Goal: Task Accomplishment & Management: Manage account settings

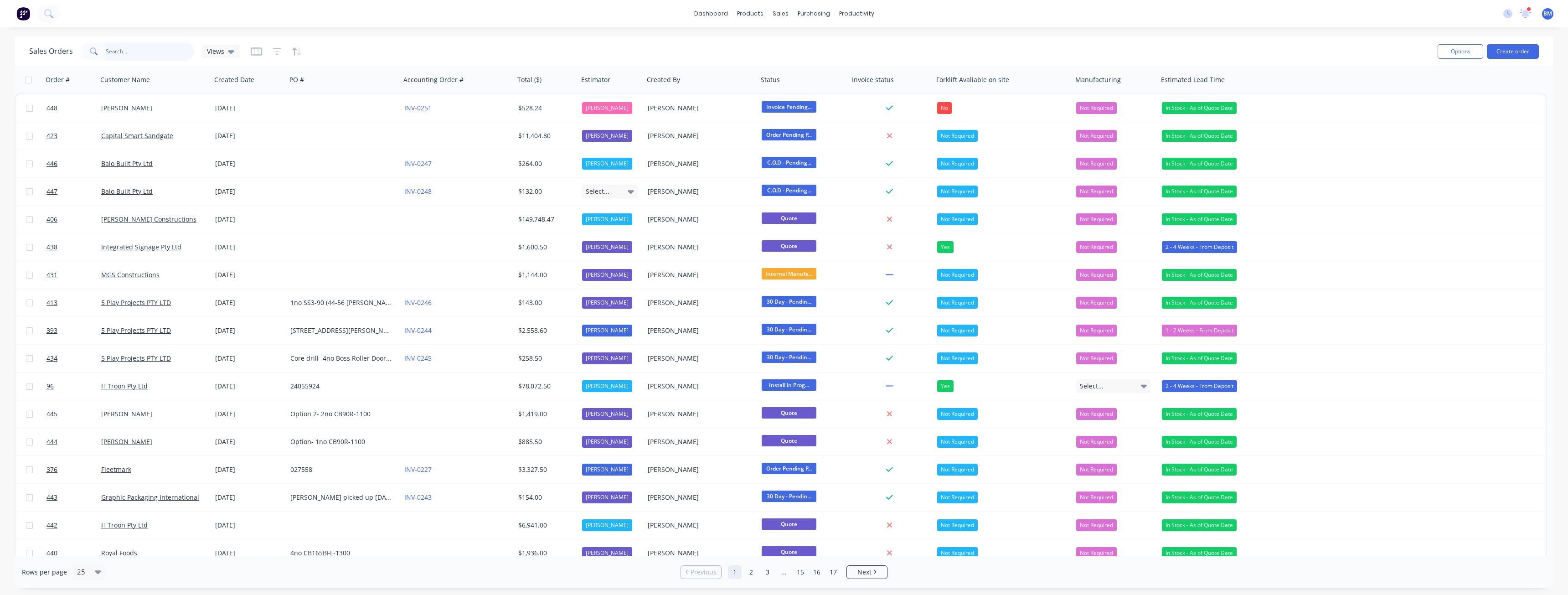
click at [151, 52] on input "text" at bounding box center [150, 51] width 89 height 18
type input "ddm"
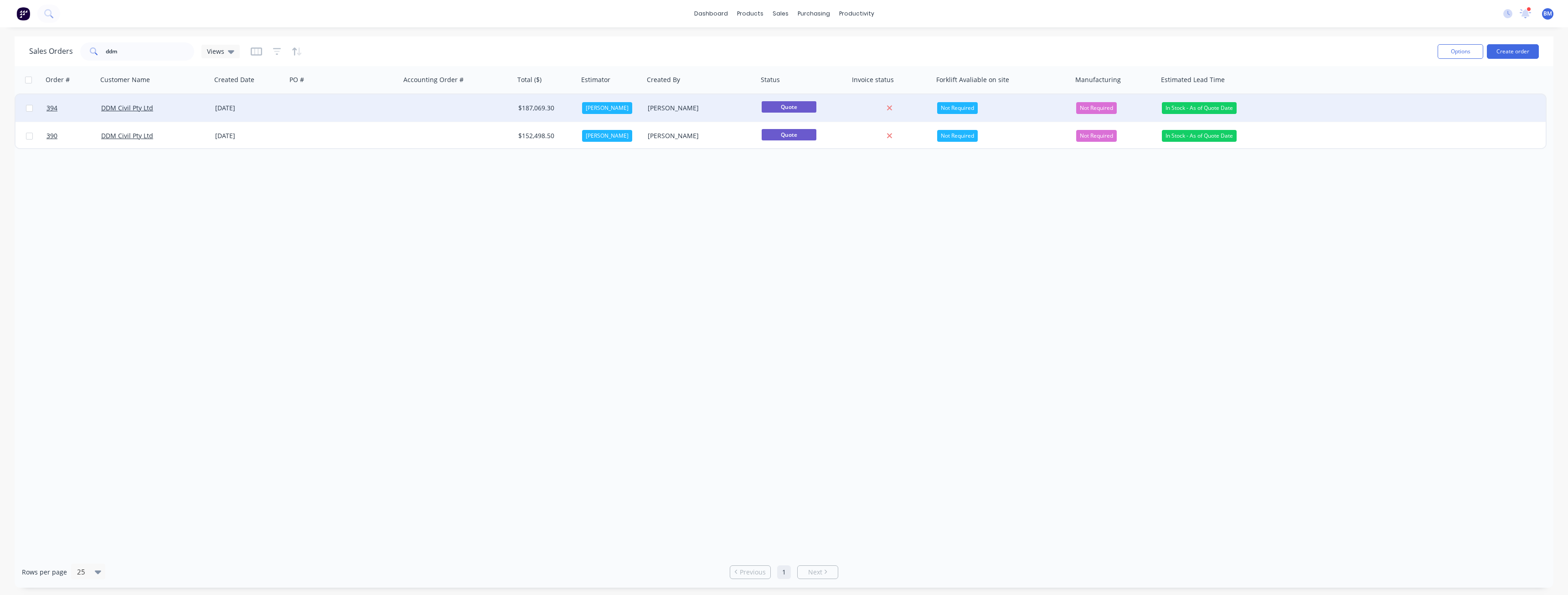
click at [317, 103] on div at bounding box center [343, 108] width 114 height 28
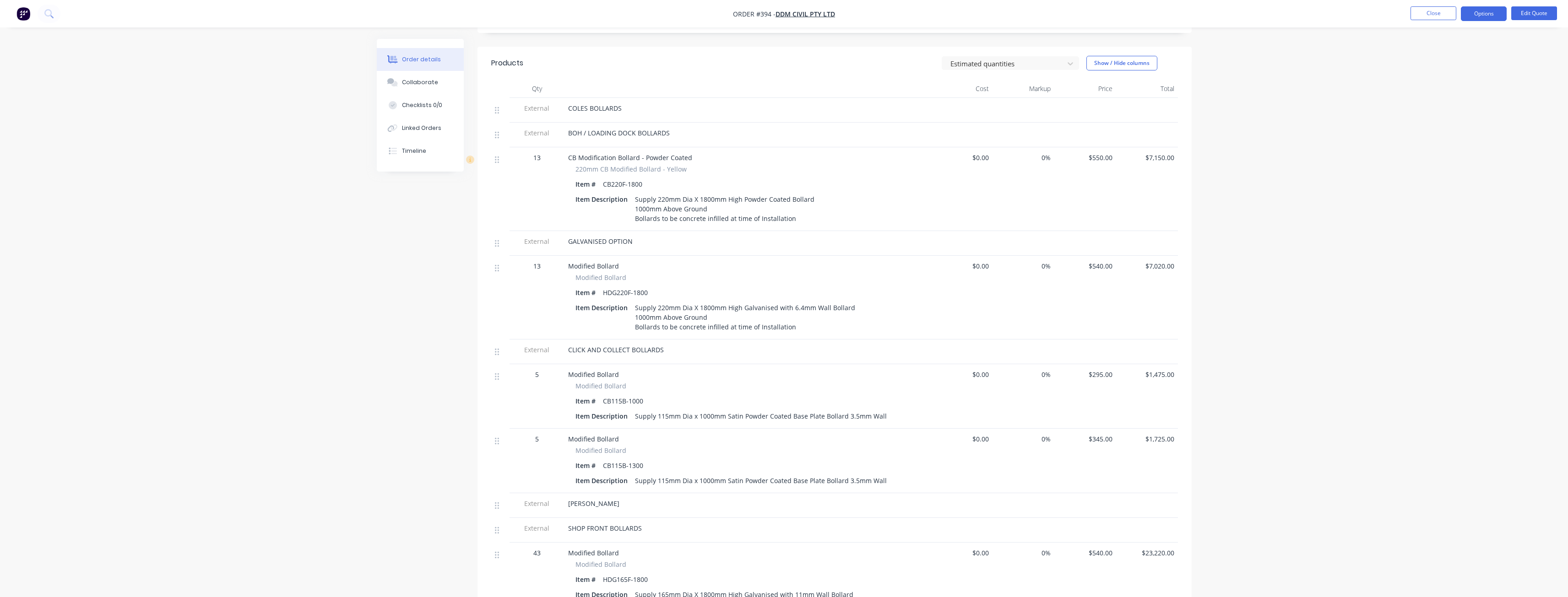
scroll to position [275, 0]
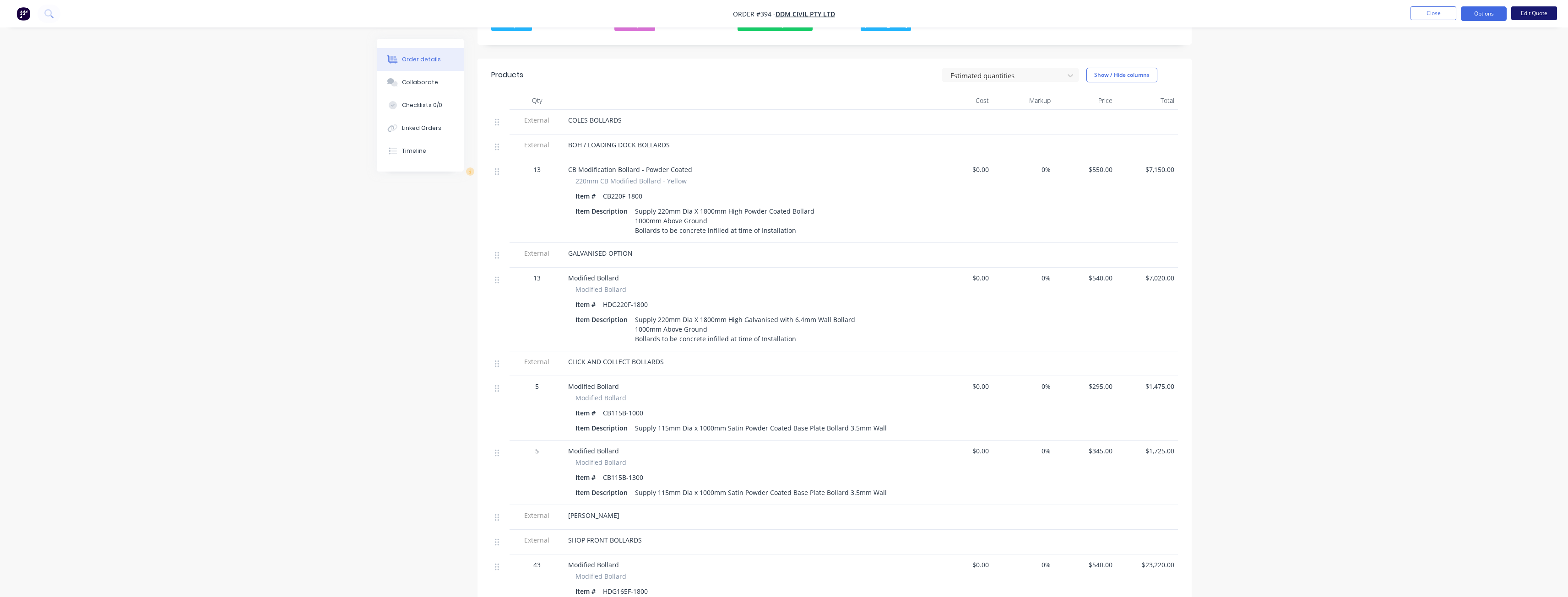
click at [1528, 13] on button "Edit Quote" at bounding box center [1534, 13] width 46 height 13
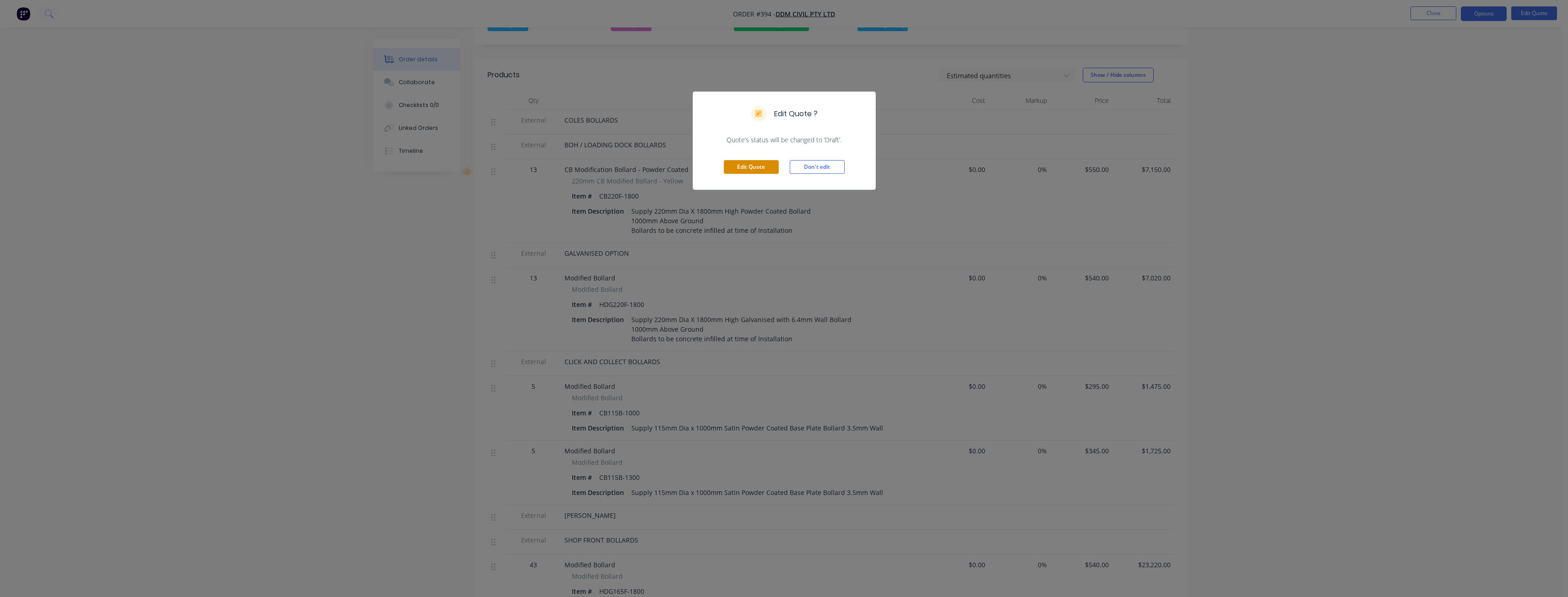
click at [739, 165] on button "Edit Quote" at bounding box center [750, 166] width 55 height 13
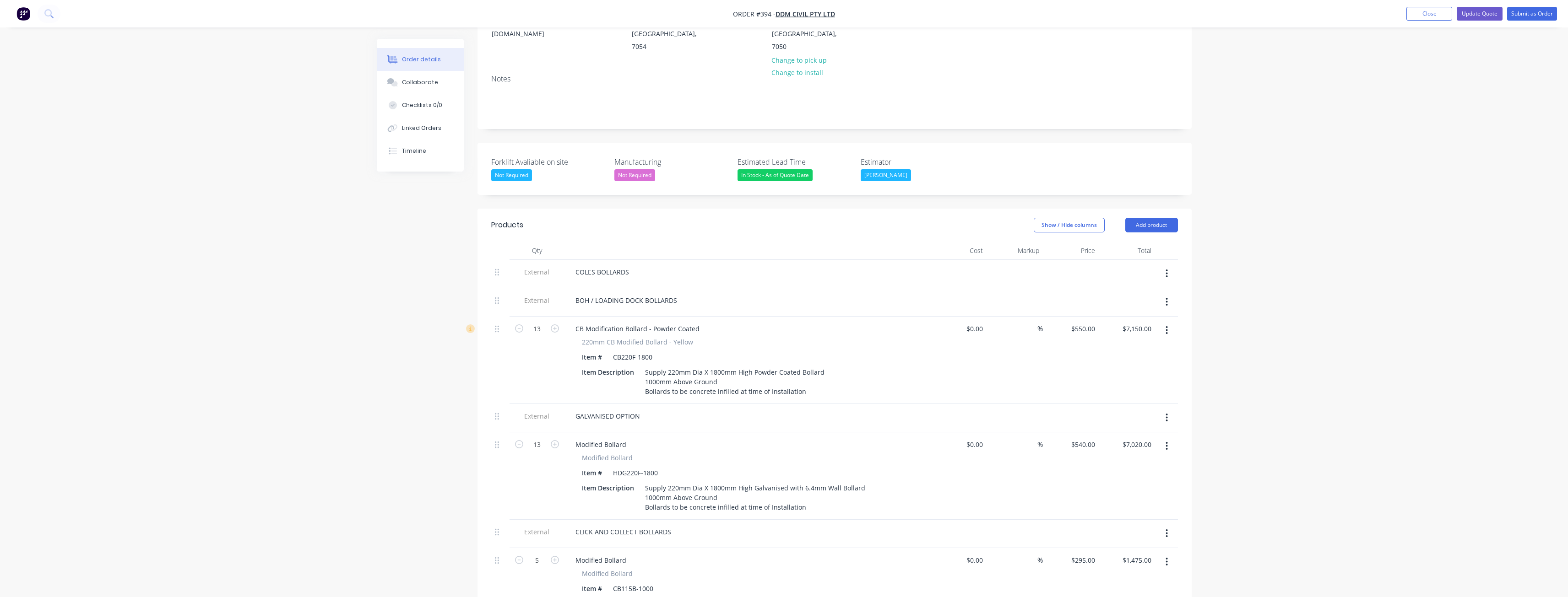
scroll to position [137, 0]
click at [1166, 416] on icon "button" at bounding box center [1167, 420] width 2 height 8
click at [1115, 455] on div "Delete" at bounding box center [1134, 462] width 71 height 13
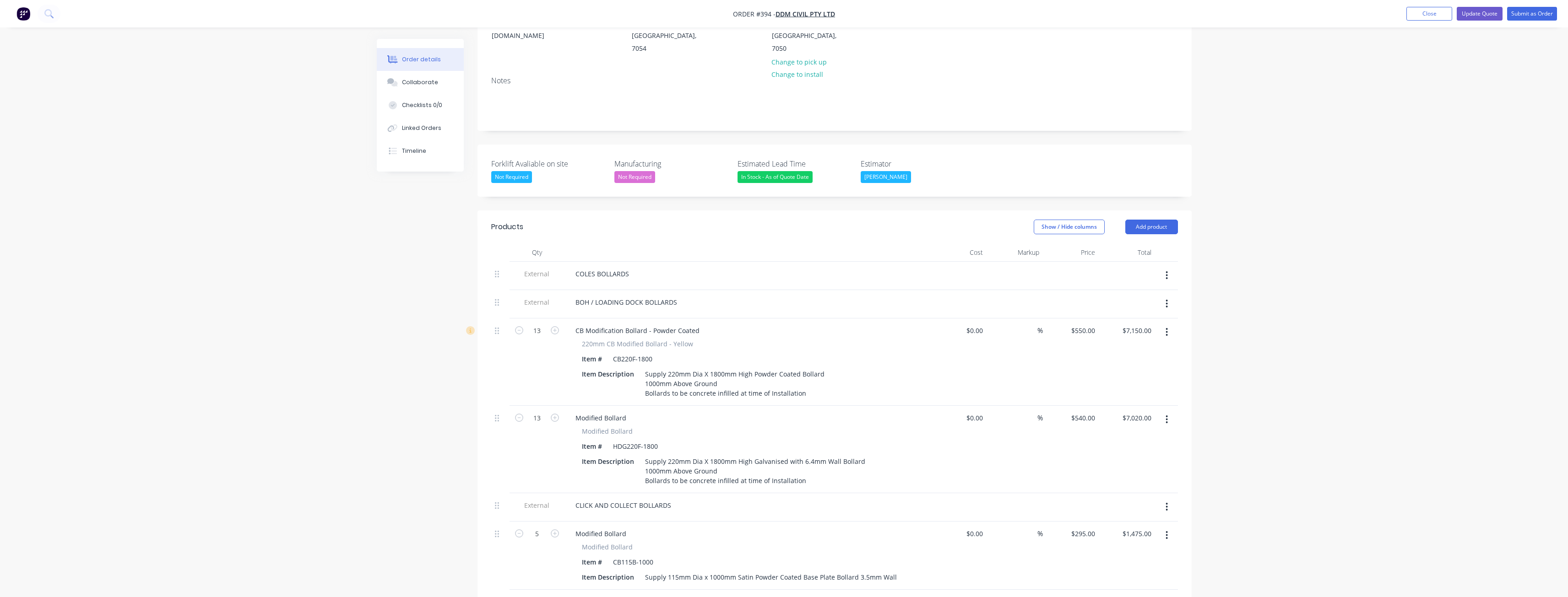
click at [1166, 414] on icon "button" at bounding box center [1166, 419] width 2 height 10
click at [1116, 492] on div "Delete" at bounding box center [1134, 498] width 71 height 13
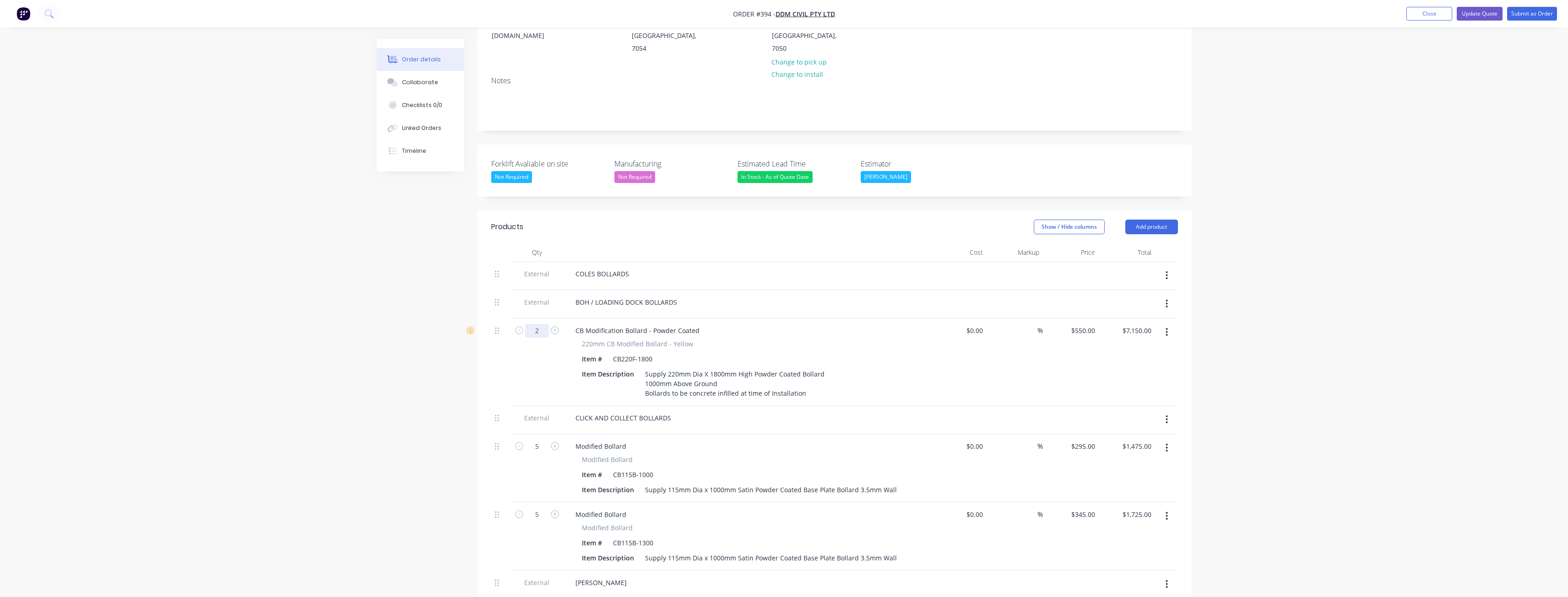
type input "2"
type input "$1,100.00"
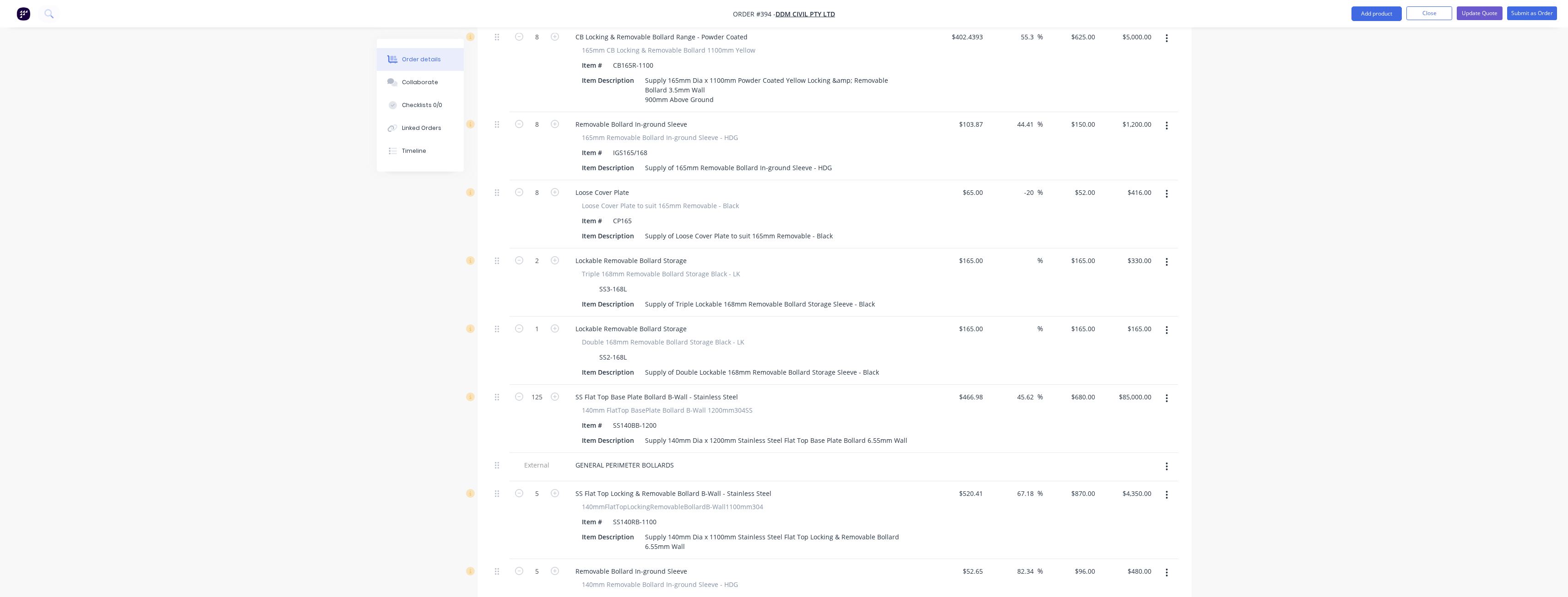
scroll to position [823, 0]
type input "115"
type input "$78,200.00"
click at [408, 397] on div "Created by [PERSON_NAME] Created [DATE] Required [DATE] Assigned to BM Status D…" at bounding box center [784, 326] width 815 height 2222
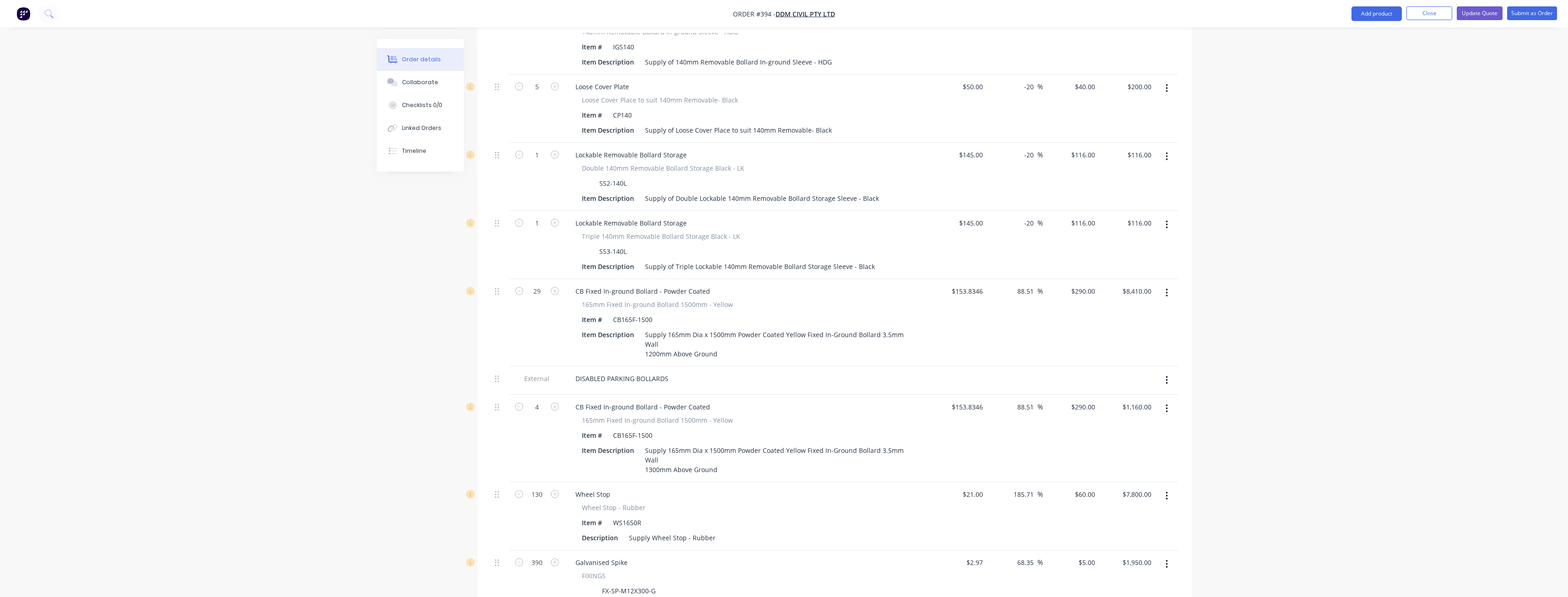
scroll to position [1372, 0]
type input "225"
type input "46.26"
type input "$225.00"
type input "$6,525.00"
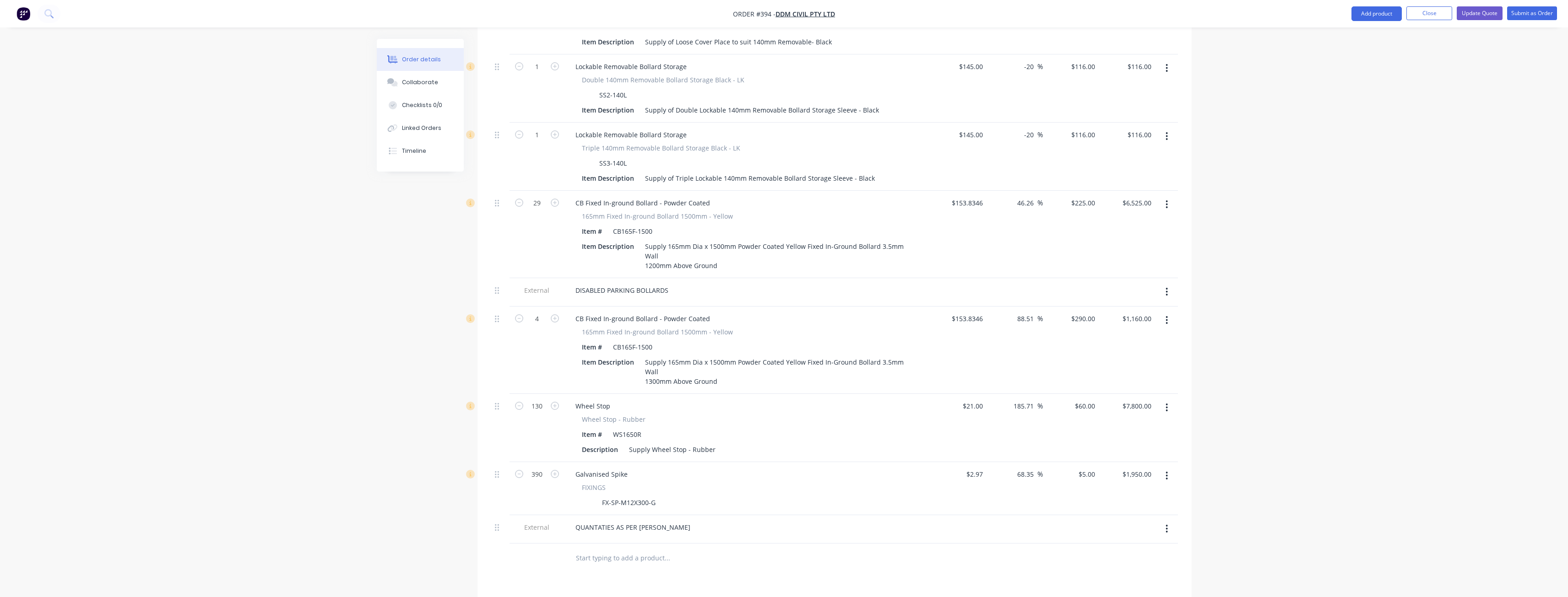
scroll to position [1464, 0]
click at [1163, 394] on button "button" at bounding box center [1166, 401] width 21 height 17
click at [1115, 474] on div "Delete" at bounding box center [1134, 481] width 71 height 13
click at [1167, 397] on icon "button" at bounding box center [1166, 402] width 2 height 10
click at [1119, 474] on div "Delete" at bounding box center [1134, 481] width 71 height 13
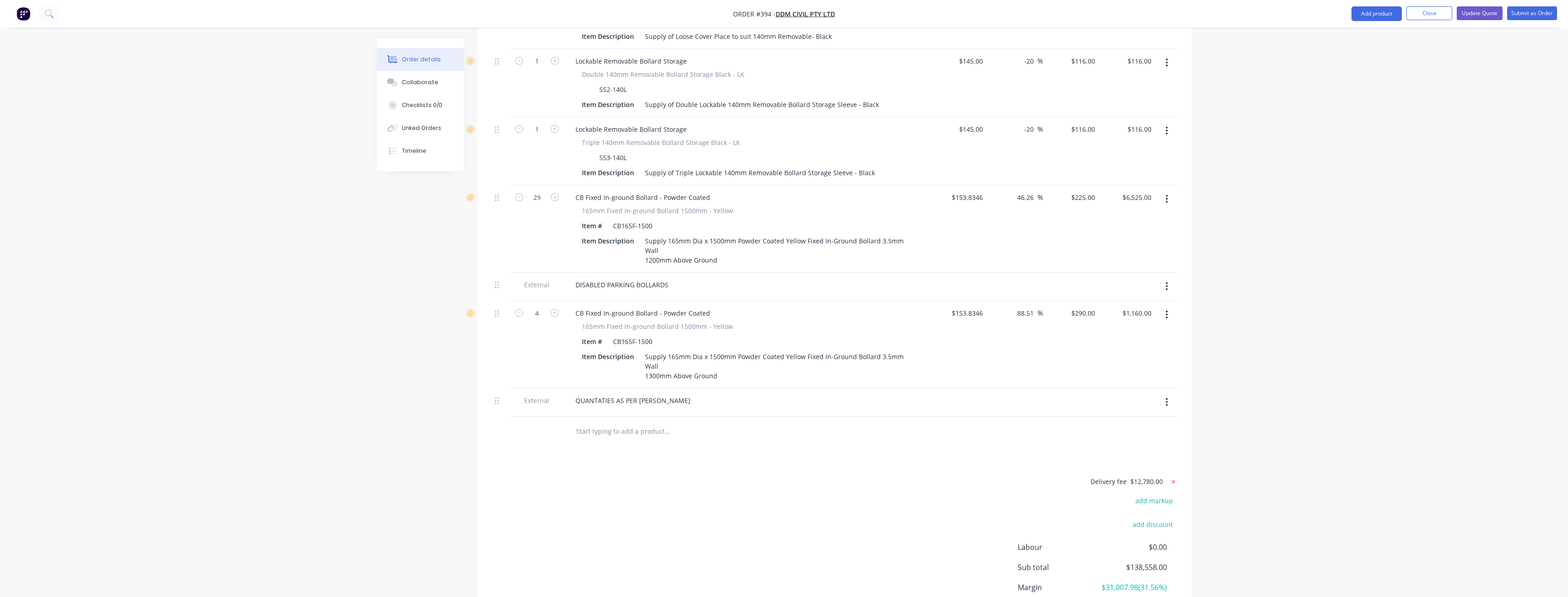
click at [1172, 477] on icon at bounding box center [1173, 482] width 10 height 10
click at [1154, 476] on button "add delivery fee" at bounding box center [1148, 482] width 59 height 13
type input "10000"
click at [860, 491] on div "Delivery fee Delivery fee Delivery fee name (Optional) 10000 10000 $0 add marku…" at bounding box center [834, 563] width 687 height 174
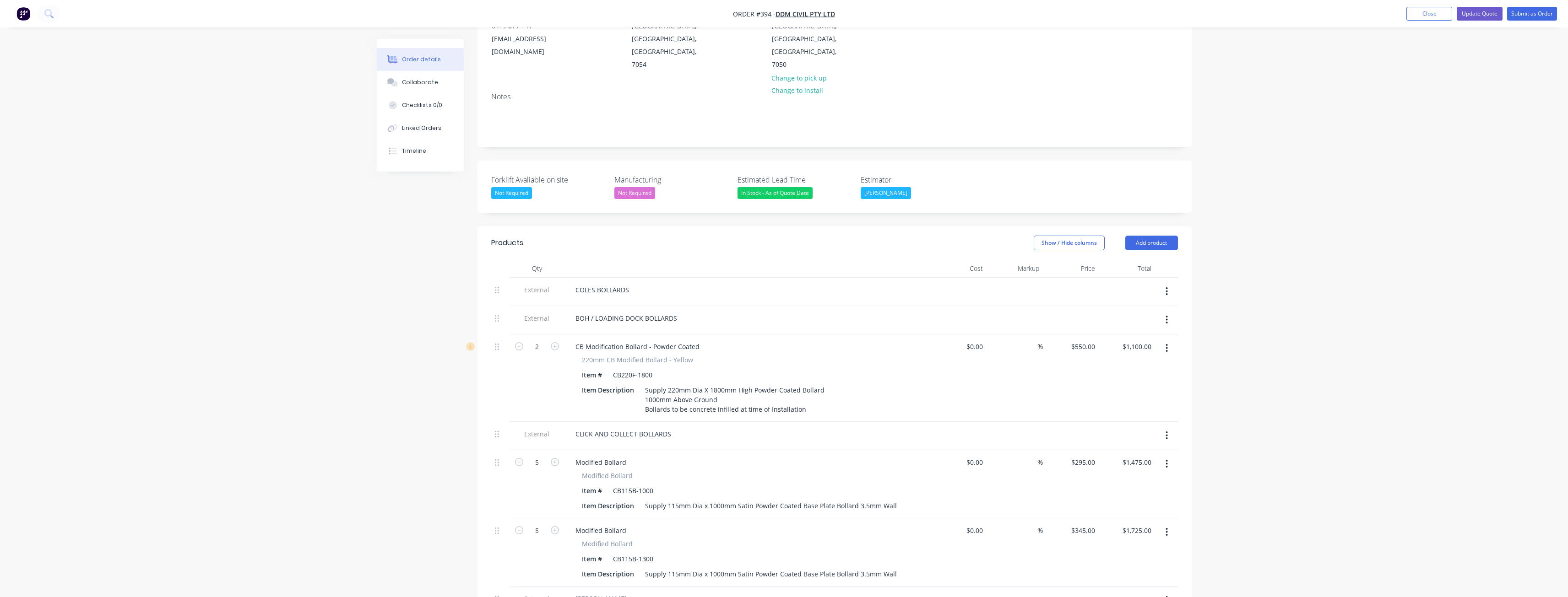
scroll to position [155, 0]
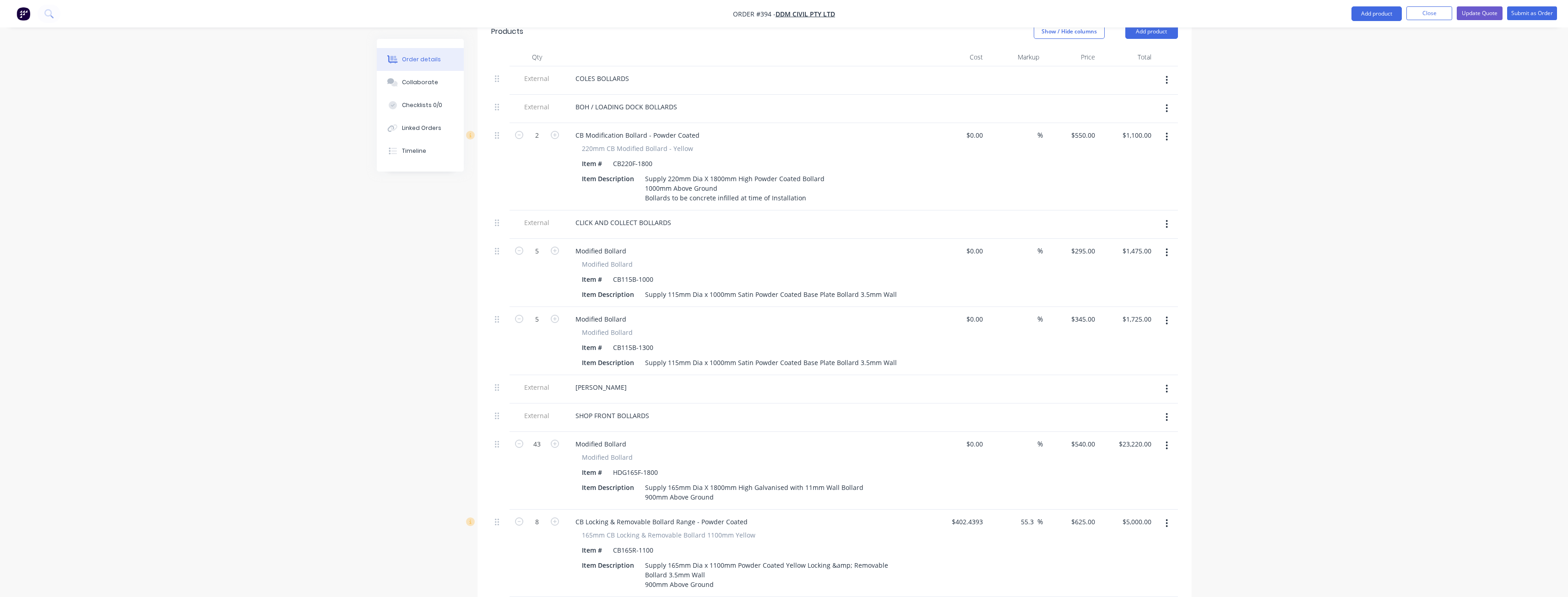
scroll to position [338, 0]
click at [774, 282] on div "Supply 115mm Dia x 1000mm Satin Powder Coated Base Plate Bollard 3.5mm Wall" at bounding box center [770, 288] width 259 height 13
click at [794, 282] on div "Supply 115mm Dia x 1000mm Galvanised Coated Base Plate Bollard 3.5mm Wall" at bounding box center [767, 288] width 253 height 13
click at [860, 282] on div "Supply 115mm Dia x 1000mm Galvanised Base Plate Bollard 3.5mm Wall" at bounding box center [755, 288] width 229 height 13
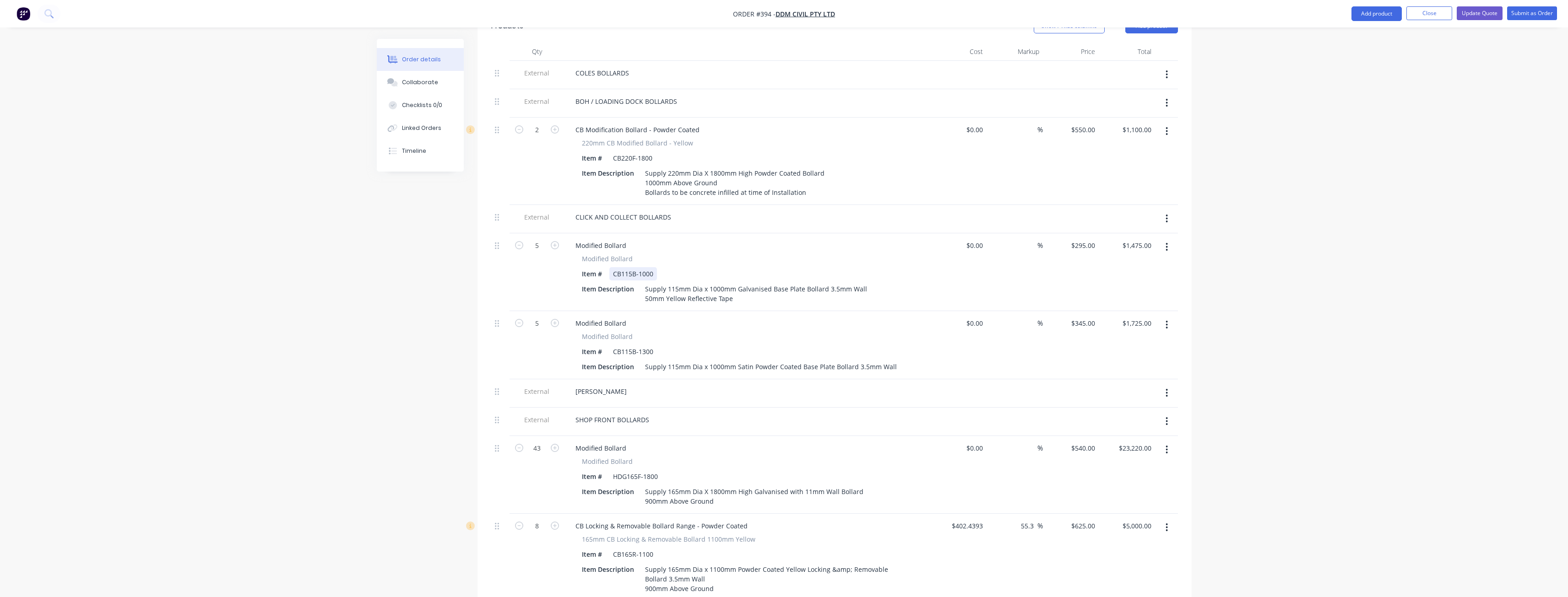
click at [624, 267] on div "CB115B-1000" at bounding box center [633, 273] width 48 height 13
click at [623, 267] on div "CB115B-1000" at bounding box center [633, 273] width 48 height 13
click at [780, 385] on div "[PERSON_NAME]" at bounding box center [747, 391] width 359 height 13
click at [738, 360] on div "Supply 115mm Dia x 1000mm Satin Powder Coated Base Plate Bollard 3.5mm Wall" at bounding box center [770, 367] width 259 height 13
click at [754, 317] on div "Modified Bollard" at bounding box center [747, 323] width 359 height 13
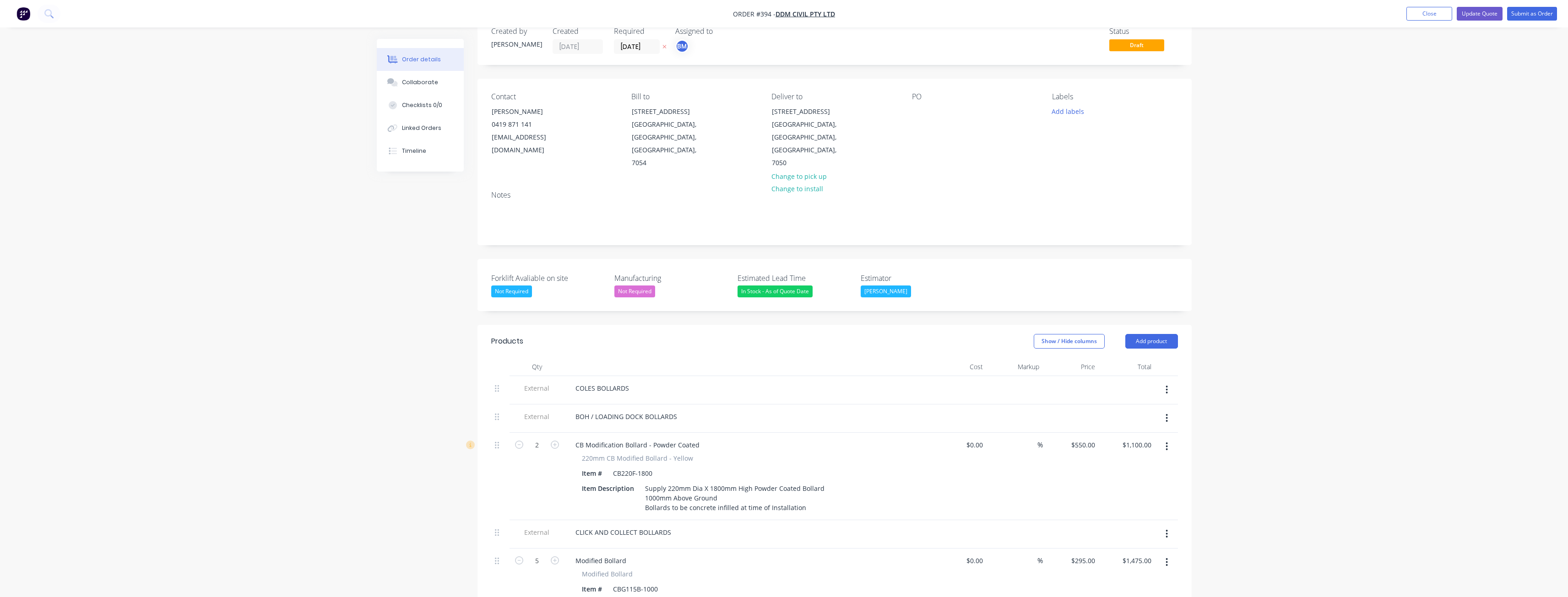
scroll to position [0, 0]
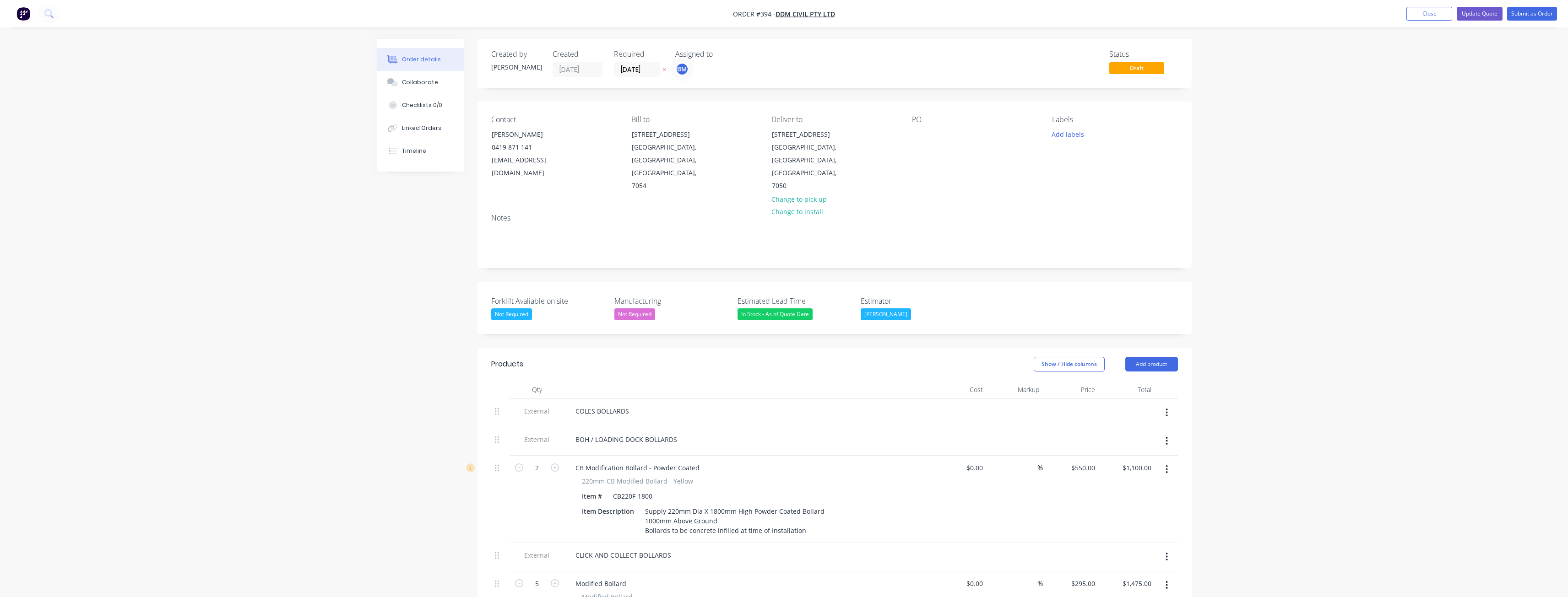
click at [1477, 16] on button "Update Quote" at bounding box center [1479, 13] width 46 height 13
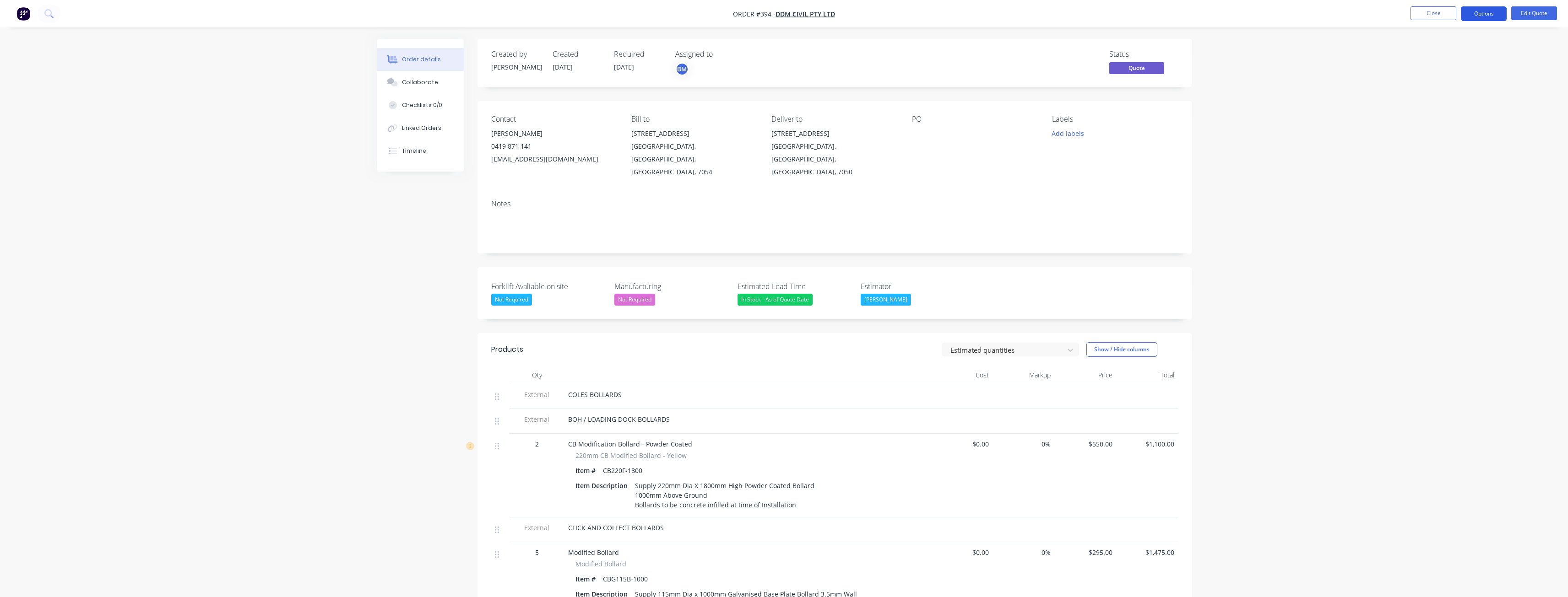
click at [1478, 12] on button "Options" at bounding box center [1484, 13] width 46 height 14
click at [1437, 108] on div "Convert to Order" at bounding box center [1456, 110] width 84 height 13
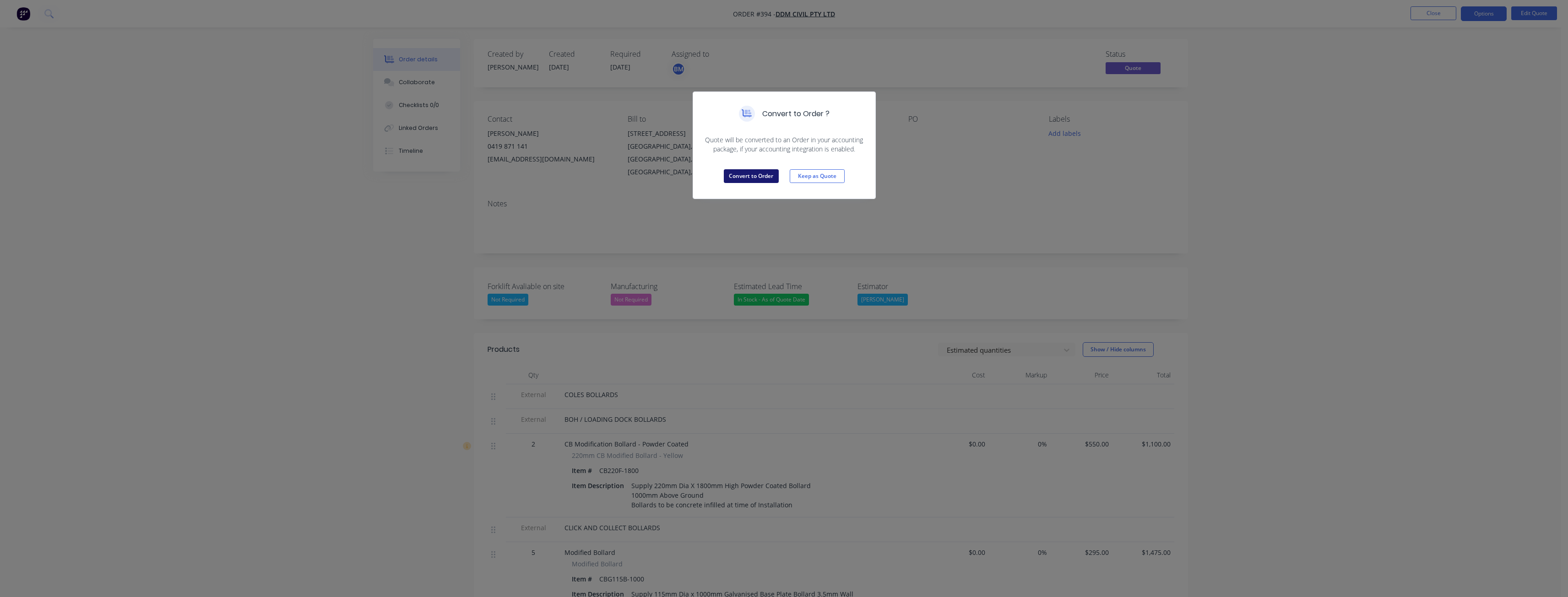
click at [745, 178] on button "Convert to Order" at bounding box center [750, 176] width 55 height 13
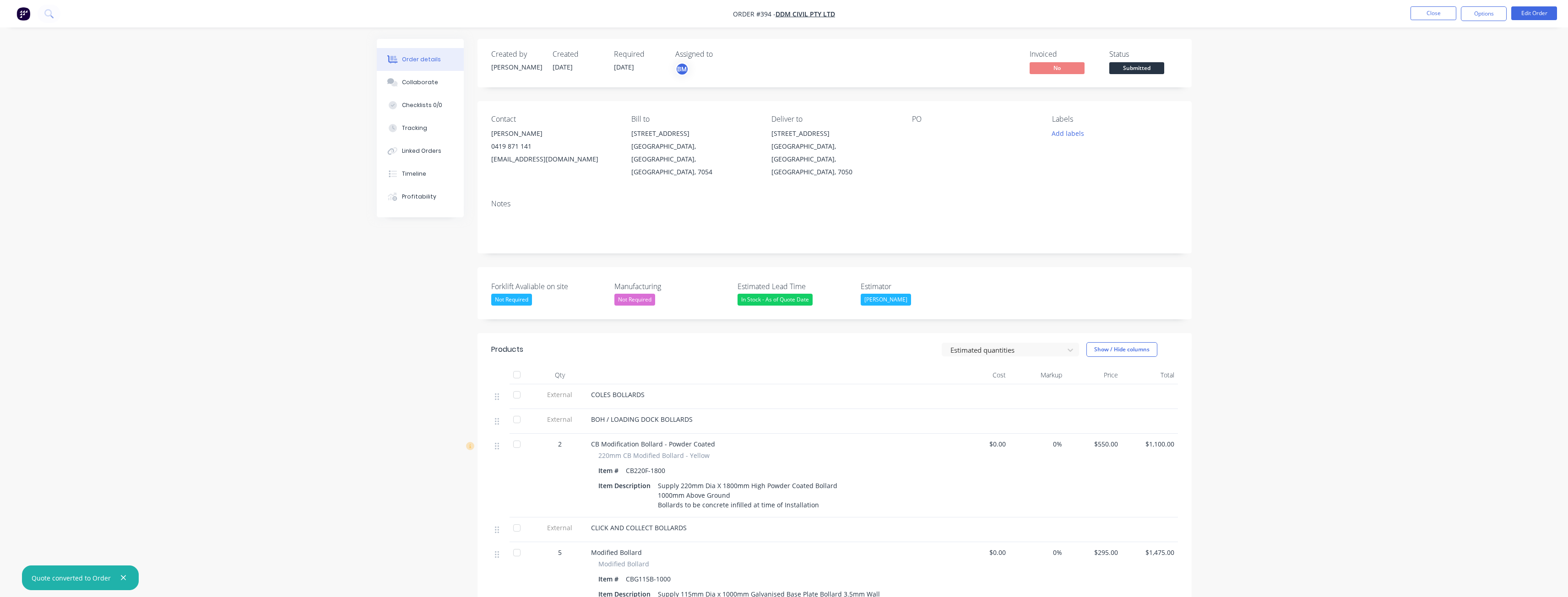
click at [120, 575] on icon "button" at bounding box center [124, 578] width 6 height 8
click at [25, 11] on img "button" at bounding box center [23, 13] width 13 height 13
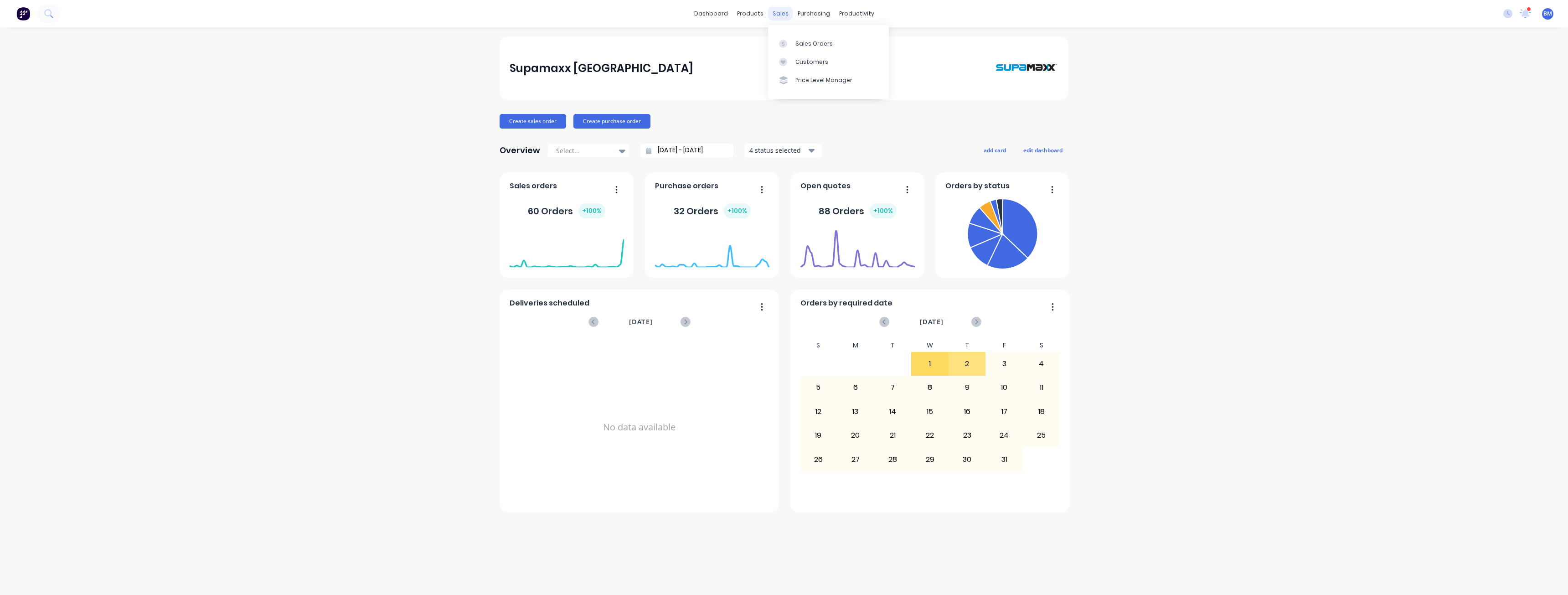
click at [777, 13] on div "sales" at bounding box center [781, 13] width 25 height 13
click at [801, 45] on div "Sales Orders" at bounding box center [813, 43] width 37 height 8
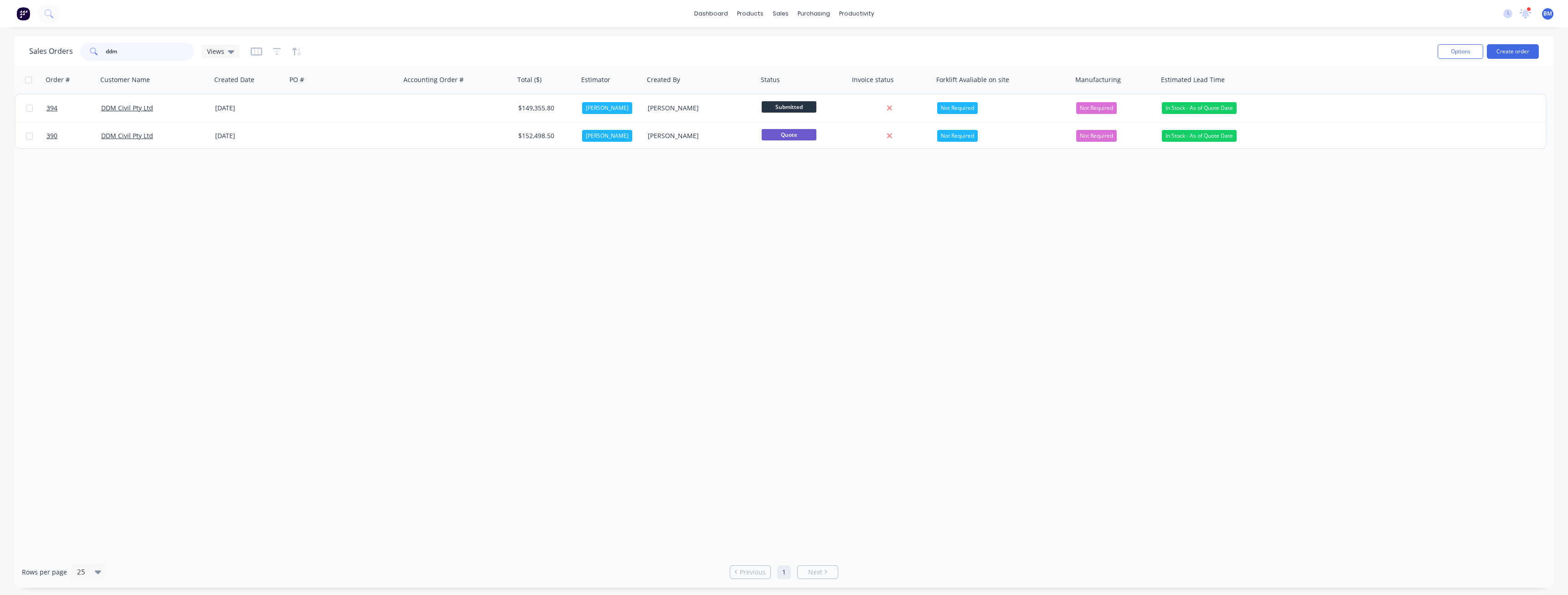
drag, startPoint x: 117, startPoint y: 54, endPoint x: 98, endPoint y: 54, distance: 19.0
click at [98, 54] on div "ddm" at bounding box center [137, 51] width 114 height 18
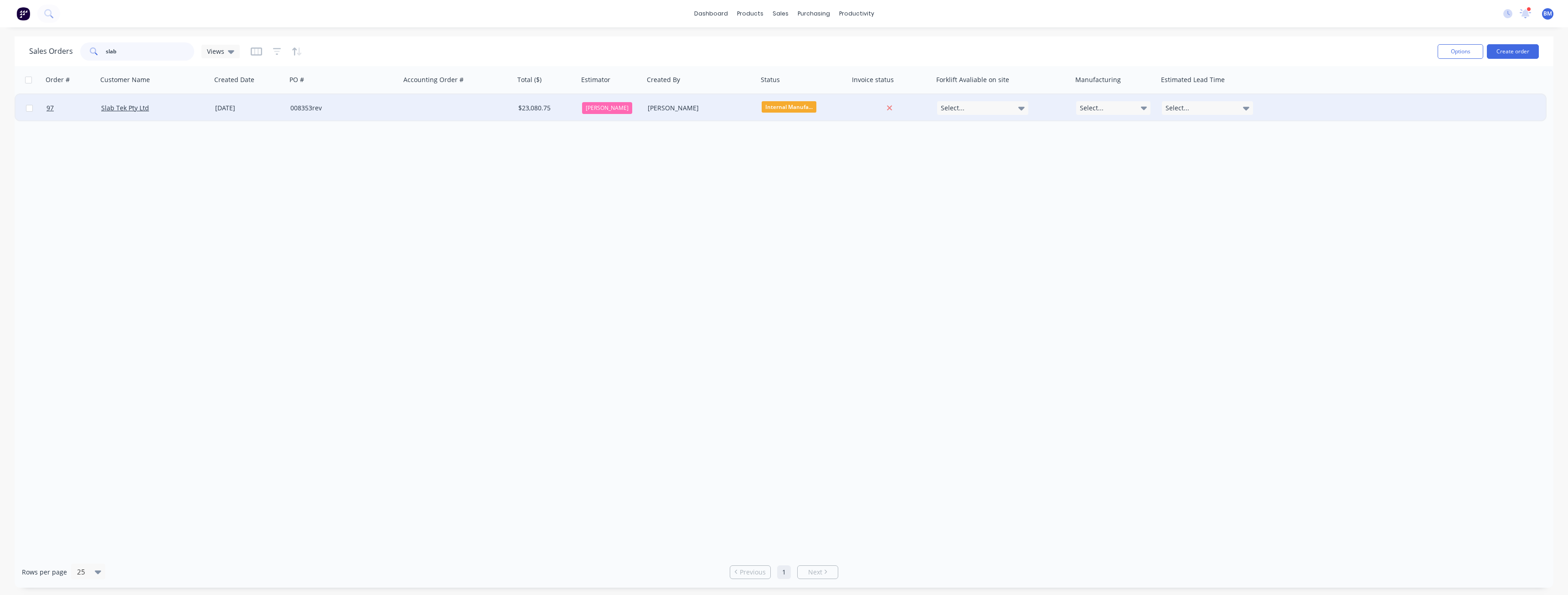
type input "slab"
click at [405, 101] on div at bounding box center [457, 108] width 114 height 28
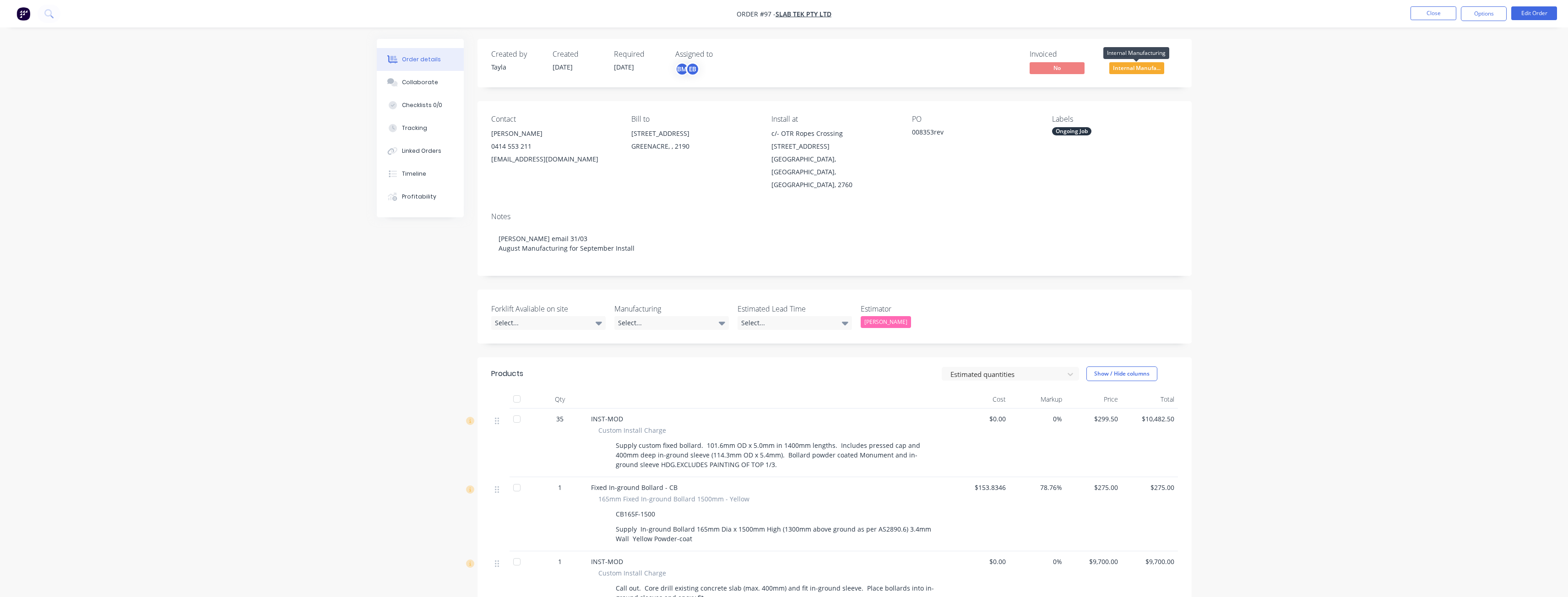
click at [1125, 70] on span "Internal Manufa..." at bounding box center [1136, 68] width 55 height 11
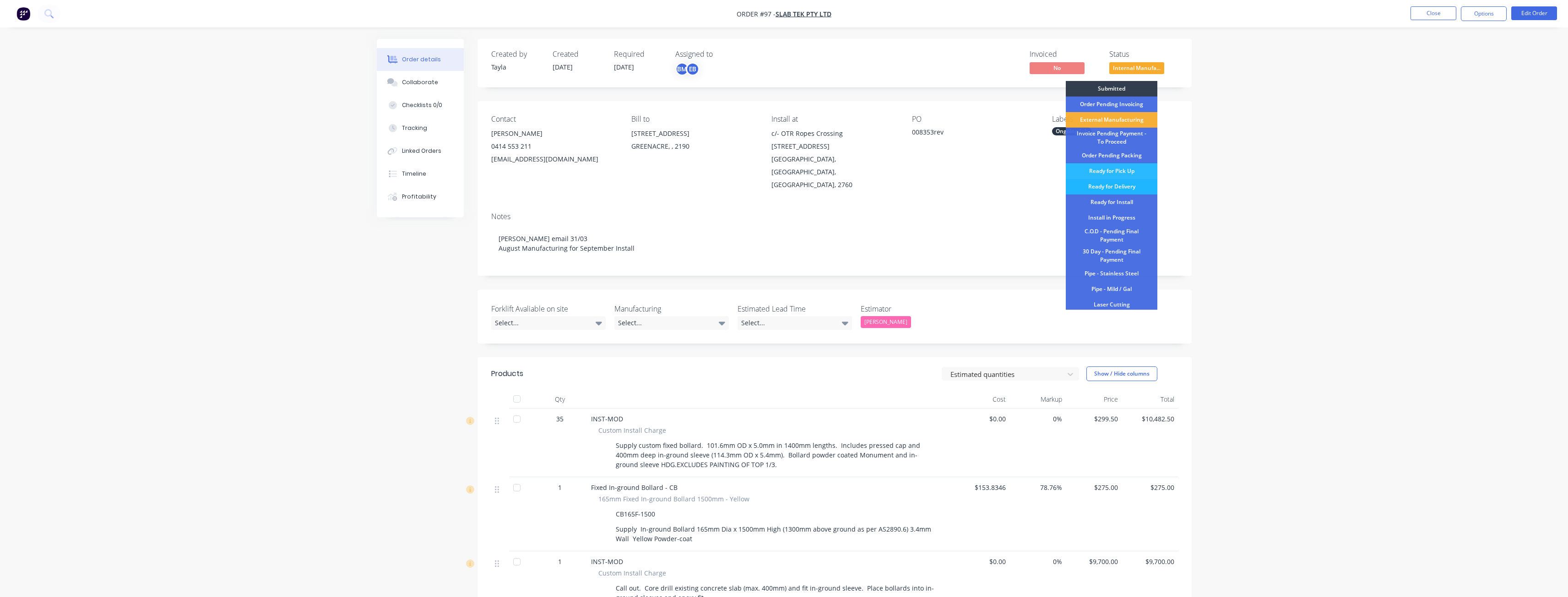
click at [1111, 183] on div "Ready for Delivery" at bounding box center [1112, 187] width 92 height 16
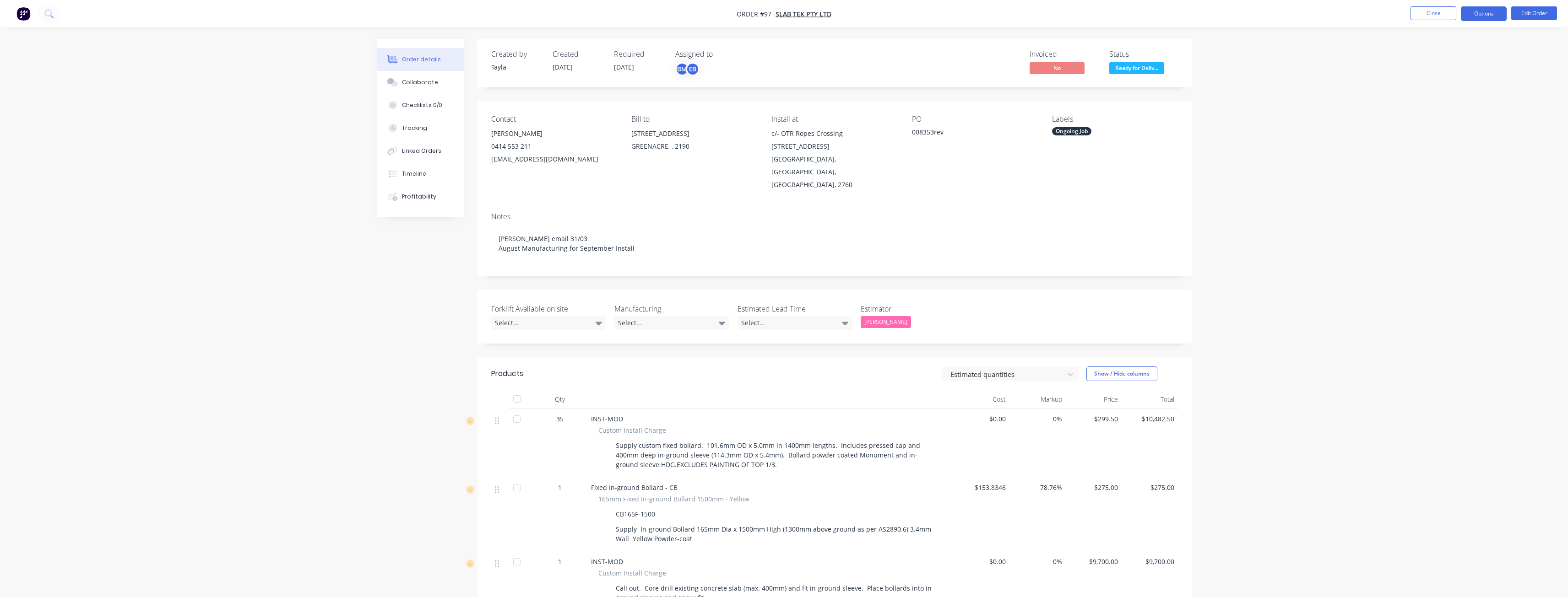
click at [1484, 18] on button "Options" at bounding box center [1484, 13] width 46 height 14
click at [1424, 130] on div "Delivery Docket" at bounding box center [1456, 128] width 84 height 13
click at [1428, 92] on div "Without pricing" at bounding box center [1456, 92] width 84 height 13
click at [883, 316] on div "[PERSON_NAME]" at bounding box center [886, 321] width 51 height 12
click at [881, 345] on div "[PERSON_NAME]" at bounding box center [893, 345] width 51 height 12
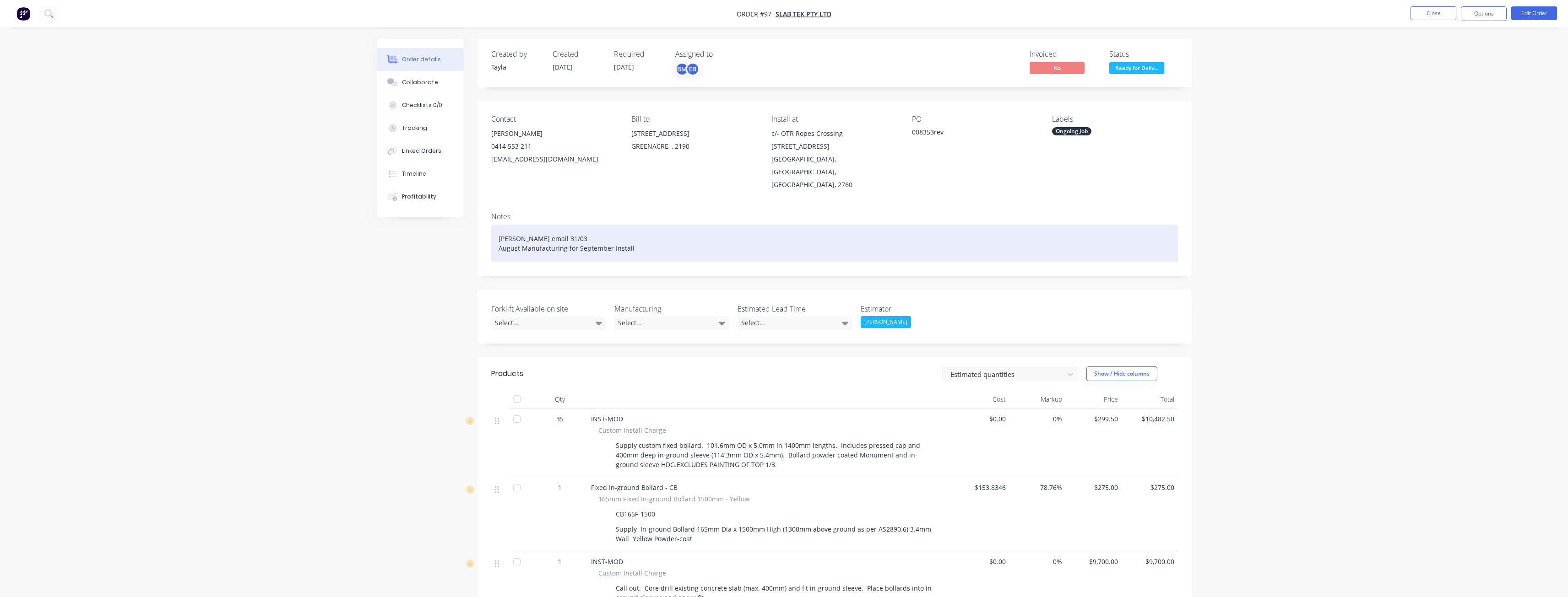
click at [929, 237] on div "[PERSON_NAME] email 31/03 August Manufacturing for September Install" at bounding box center [834, 243] width 687 height 37
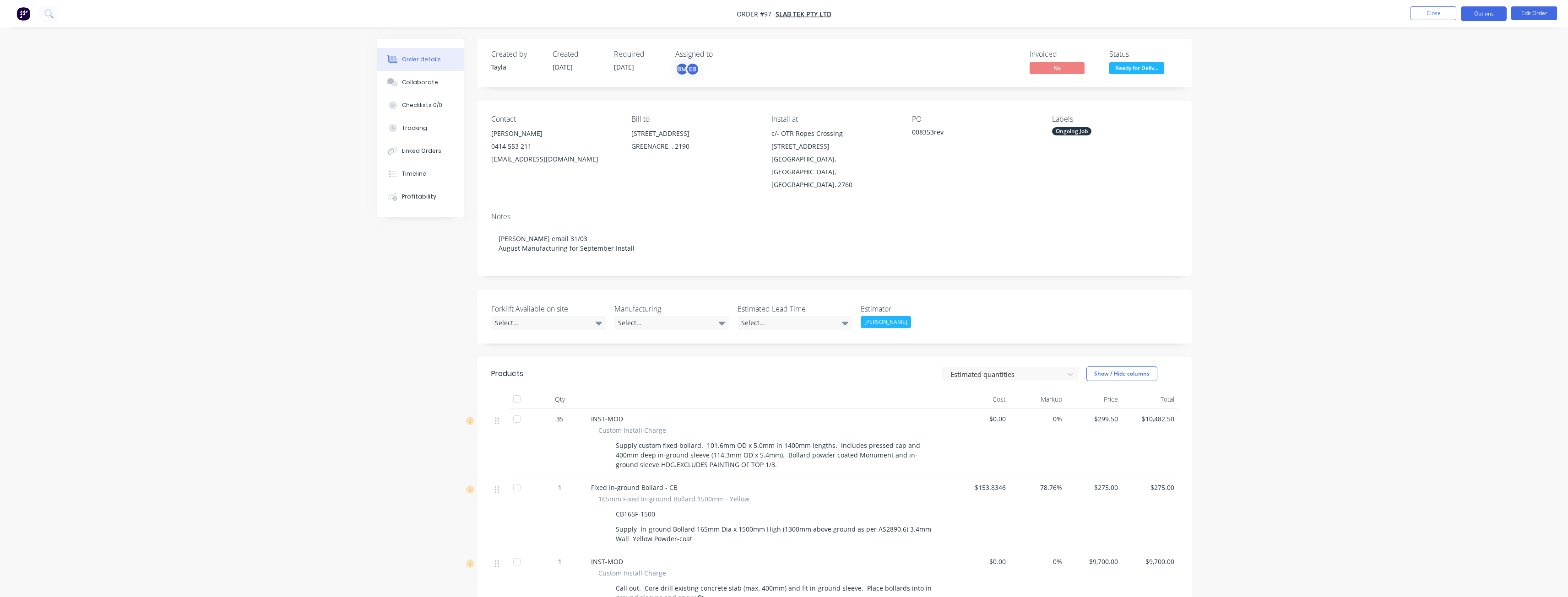
click at [1485, 11] on button "Options" at bounding box center [1484, 13] width 46 height 14
click at [1437, 130] on div "Delivery Docket" at bounding box center [1456, 128] width 84 height 13
click at [1448, 90] on div "Without pricing" at bounding box center [1456, 92] width 84 height 13
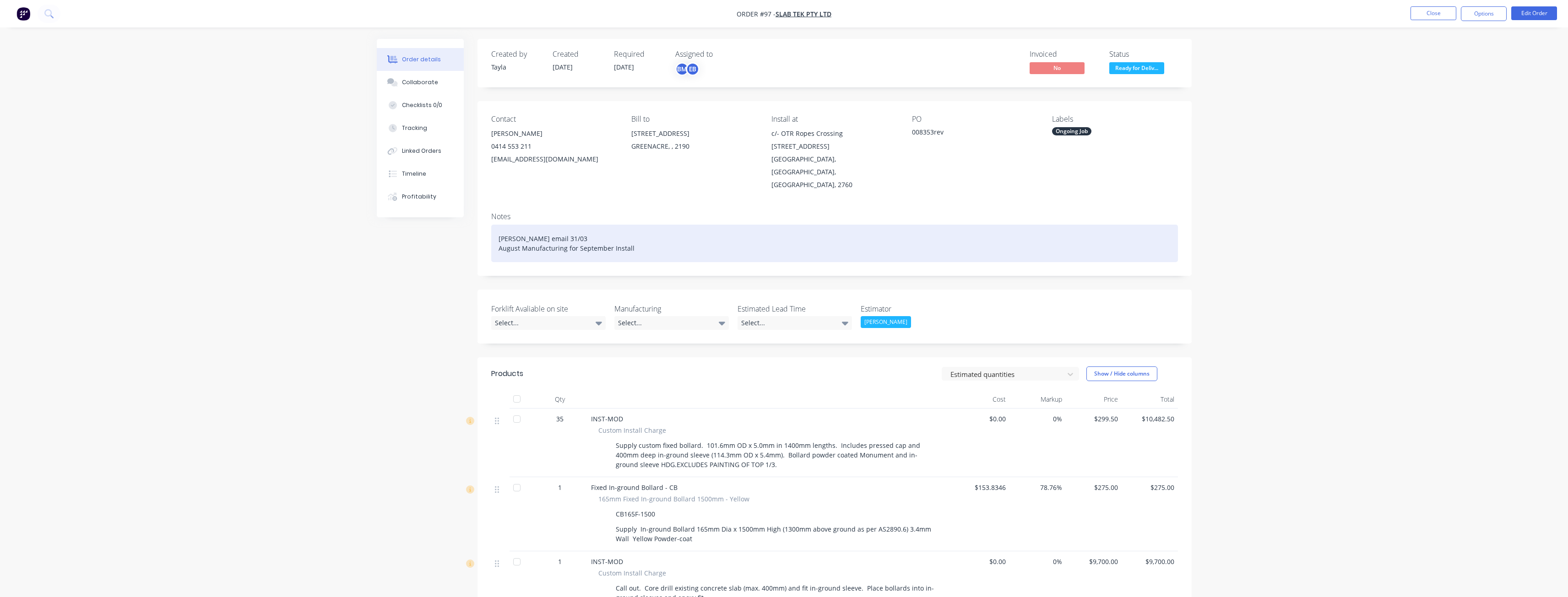
click at [609, 233] on div "[PERSON_NAME] email 31/03 August Manufacturing for September Install" at bounding box center [834, 243] width 687 height 37
click at [682, 231] on div "[PERSON_NAME] email 31/03 August Manufacturing for [DATE] Install" at bounding box center [834, 243] width 687 height 37
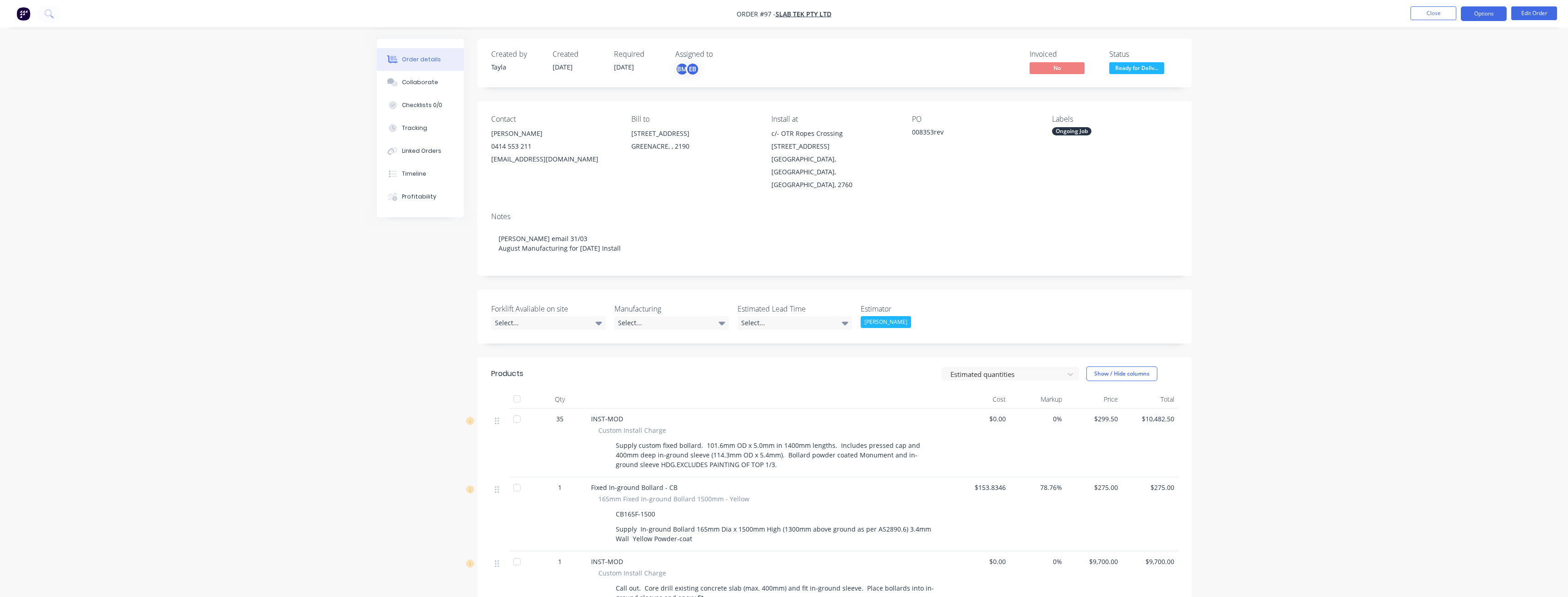
click at [1486, 13] on button "Options" at bounding box center [1484, 13] width 46 height 14
click at [1434, 130] on div "Delivery Docket" at bounding box center [1456, 128] width 84 height 13
click at [1419, 89] on div "Without pricing" at bounding box center [1456, 92] width 84 height 13
click at [269, 153] on div "Order details Collaborate Checklists 0/0 Tracking Linked Orders Timeline Profit…" at bounding box center [784, 413] width 1568 height 827
click at [267, 157] on div "Order details Collaborate Checklists 0/0 Tracking Linked Orders Timeline Profit…" at bounding box center [784, 413] width 1568 height 827
